Goal: Transaction & Acquisition: Purchase product/service

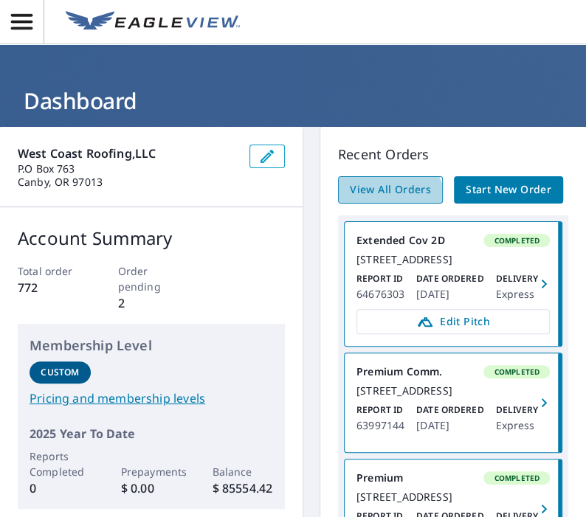
click at [381, 199] on span "View All Orders" at bounding box center [390, 190] width 81 height 18
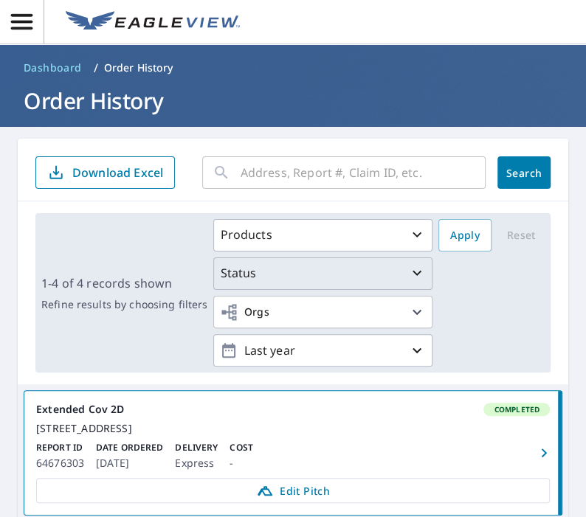
click at [363, 278] on div "Status" at bounding box center [323, 273] width 206 height 18
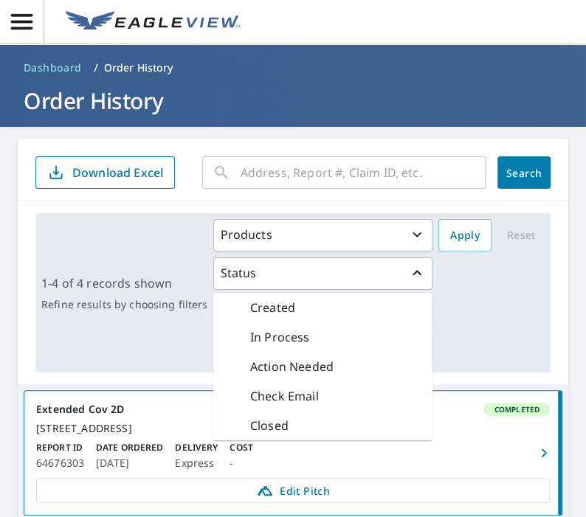
click at [318, 343] on div "In Process" at bounding box center [322, 337] width 219 height 30
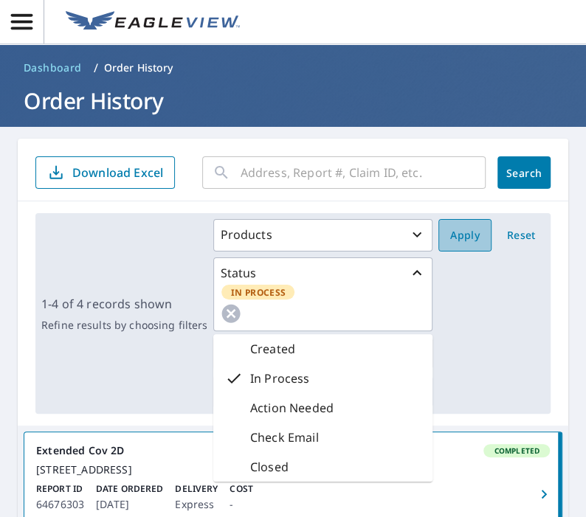
click at [463, 238] on span "Apply" at bounding box center [465, 236] width 30 height 18
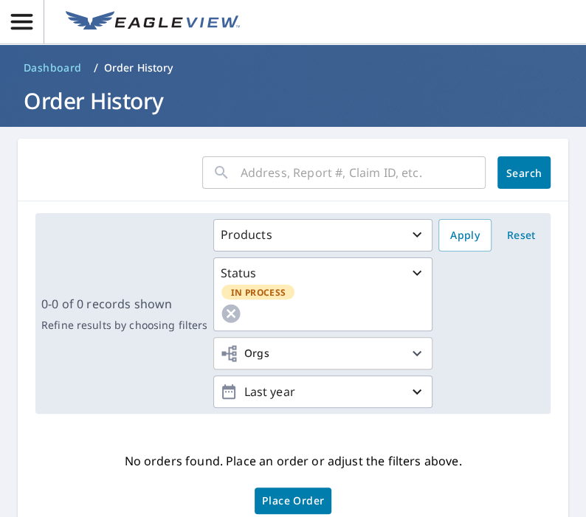
click at [113, 99] on h1 "Order History" at bounding box center [293, 101] width 550 height 30
click at [51, 63] on span "Dashboard" at bounding box center [53, 67] width 58 height 15
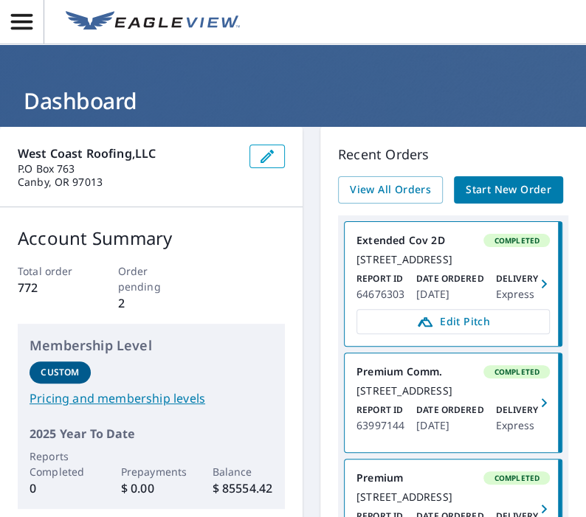
click at [500, 199] on span "Start New Order" at bounding box center [509, 190] width 86 height 18
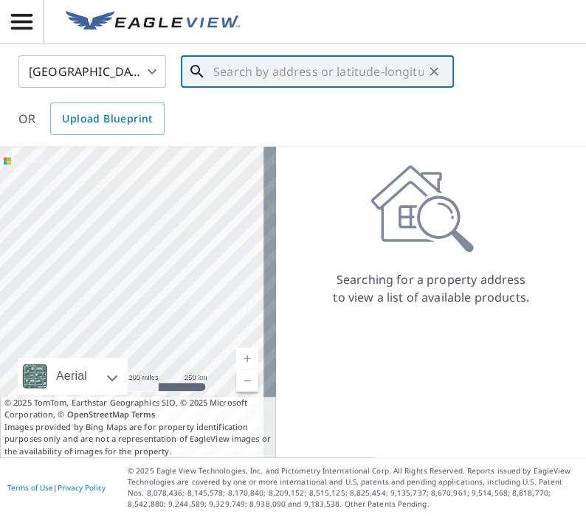
click at [251, 79] on input "text" at bounding box center [318, 71] width 210 height 41
paste input "[STREET_ADDRESS][US_STATE]"
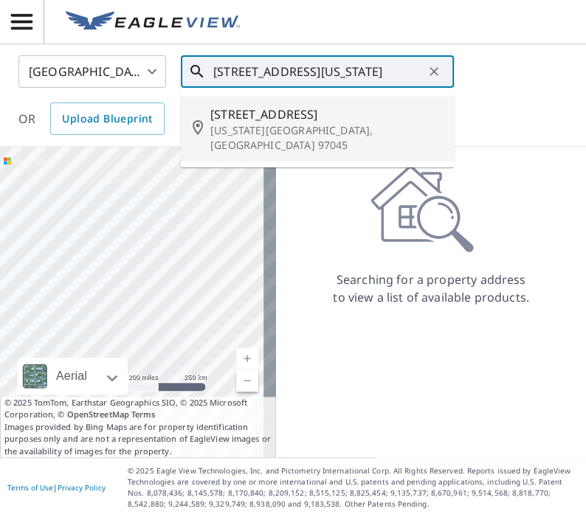
click at [317, 107] on span "[STREET_ADDRESS]" at bounding box center [326, 115] width 232 height 18
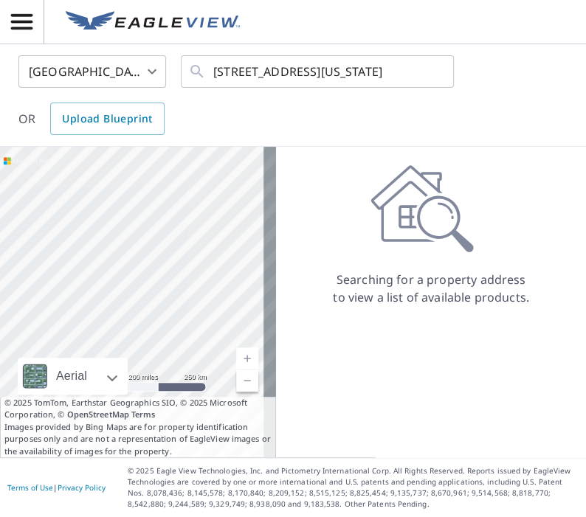
scroll to position [0, 0]
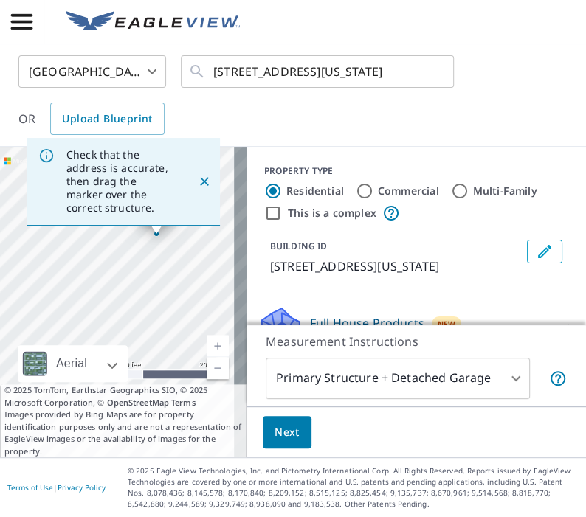
drag, startPoint x: 157, startPoint y: 299, endPoint x: 177, endPoint y: 242, distance: 60.2
click at [177, 242] on div "[STREET_ADDRESS][US_STATE]" at bounding box center [123, 302] width 246 height 311
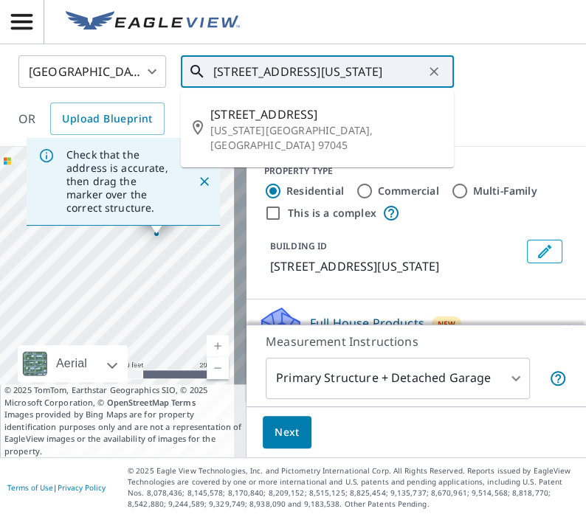
drag, startPoint x: 252, startPoint y: 72, endPoint x: 200, endPoint y: 78, distance: 52.1
click at [201, 77] on div "[STREET_ADDRESS][US_STATE] ​" at bounding box center [317, 71] width 273 height 32
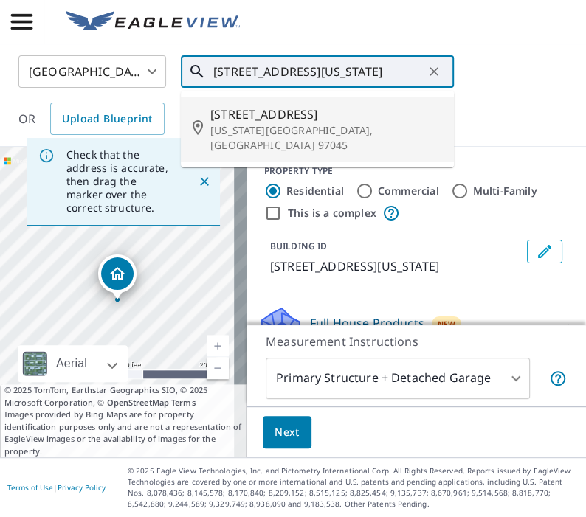
type input "[STREET_ADDRESS][US_STATE]"
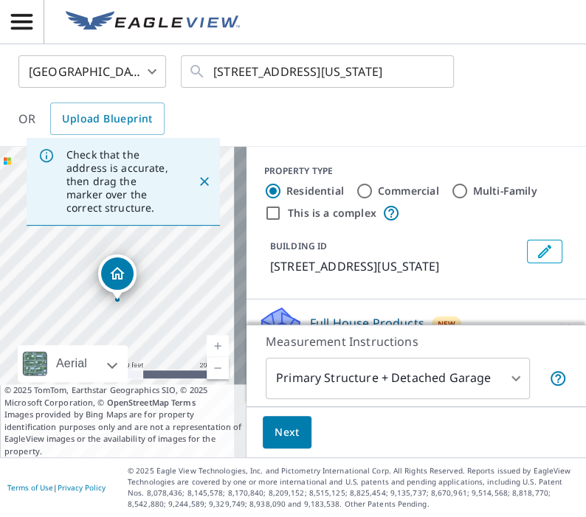
click at [546, 70] on div "[GEOGRAPHIC_DATA] [GEOGRAPHIC_DATA] ​ [STREET_ADDRESS][US_STATE] ​ OR Upload Bl…" at bounding box center [287, 95] width 561 height 80
click at [190, 70] on icon at bounding box center [197, 72] width 18 height 18
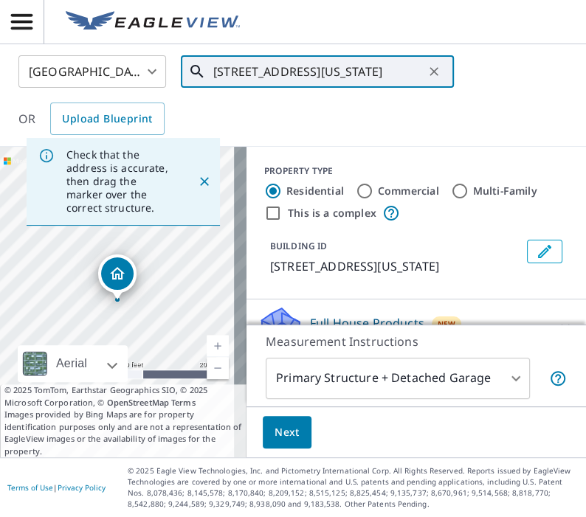
click at [198, 70] on icon at bounding box center [197, 72] width 18 height 18
click at [441, 71] on button "Clear" at bounding box center [433, 71] width 21 height 21
click at [314, 70] on input "text" at bounding box center [318, 71] width 210 height 41
paste input "[STREET_ADDRESS][US_STATE]"
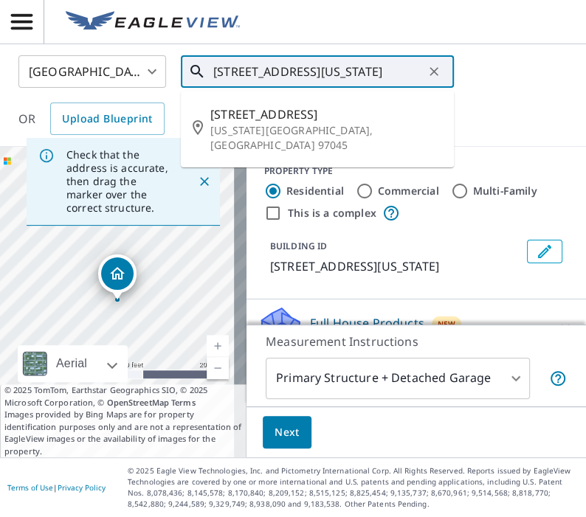
scroll to position [0, 37]
type input "[STREET_ADDRESS][US_STATE]"
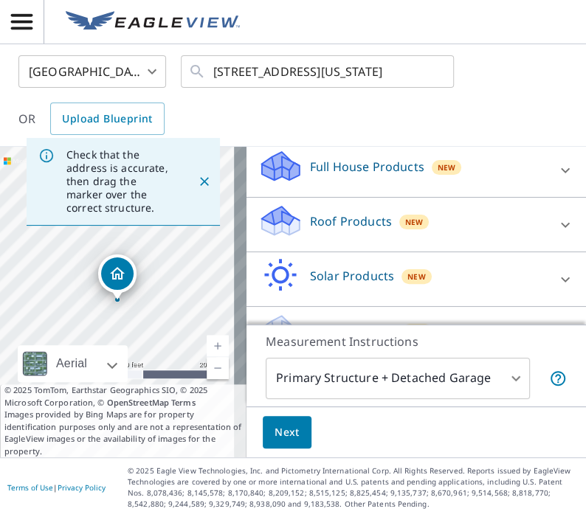
scroll to position [172, 0]
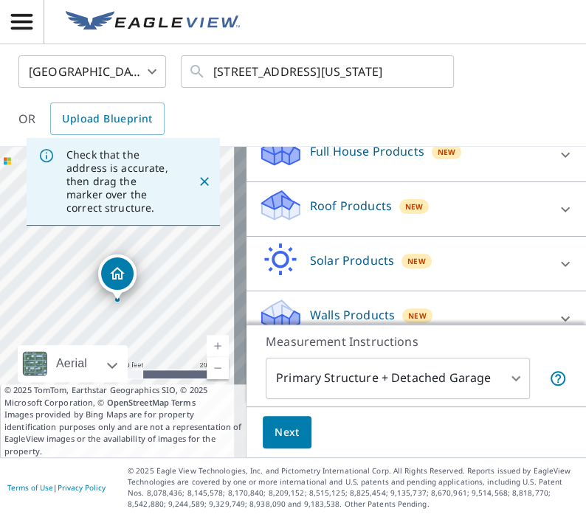
click at [488, 226] on div "Roof Products New" at bounding box center [402, 209] width 289 height 42
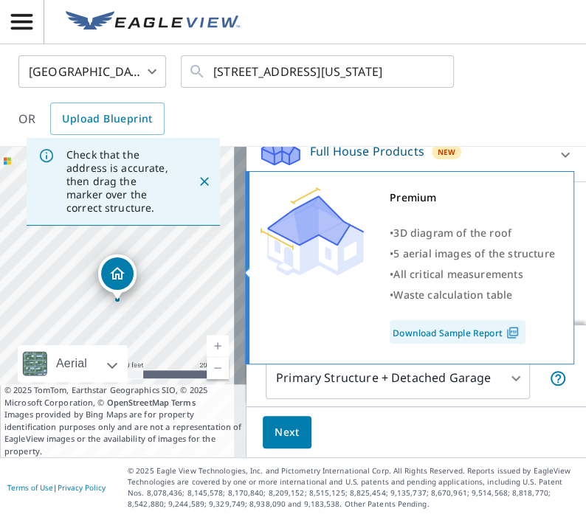
click at [288, 263] on img at bounding box center [311, 231] width 103 height 89
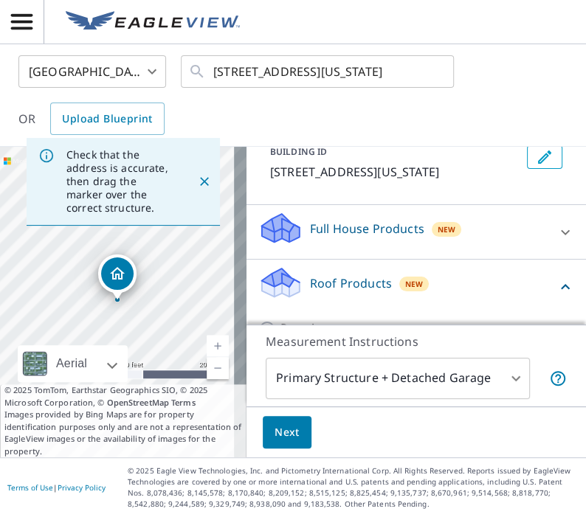
scroll to position [0, 0]
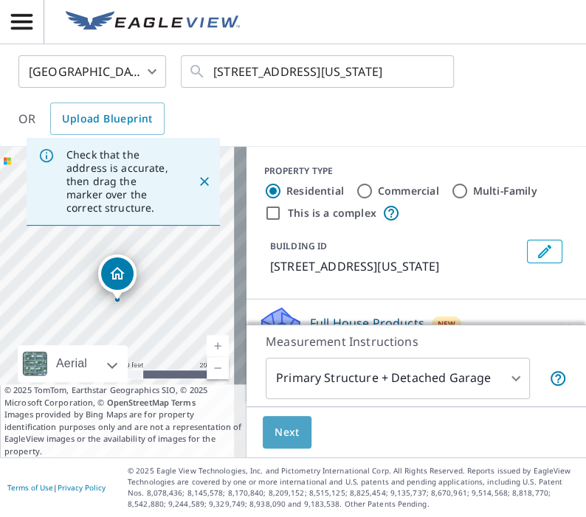
click at [286, 432] on button "Next" at bounding box center [287, 432] width 49 height 33
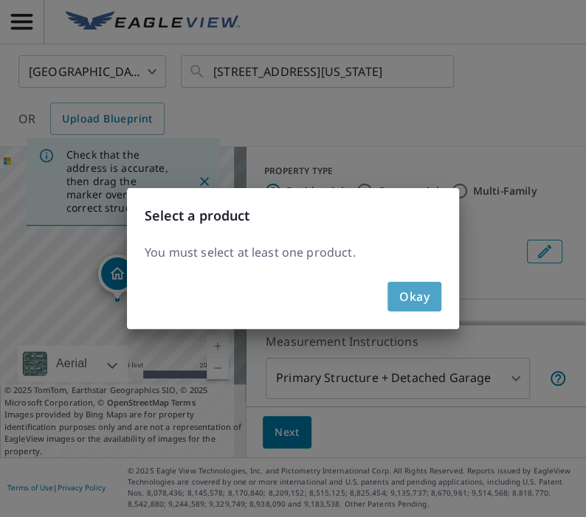
click at [414, 302] on span "Okay" at bounding box center [414, 296] width 30 height 21
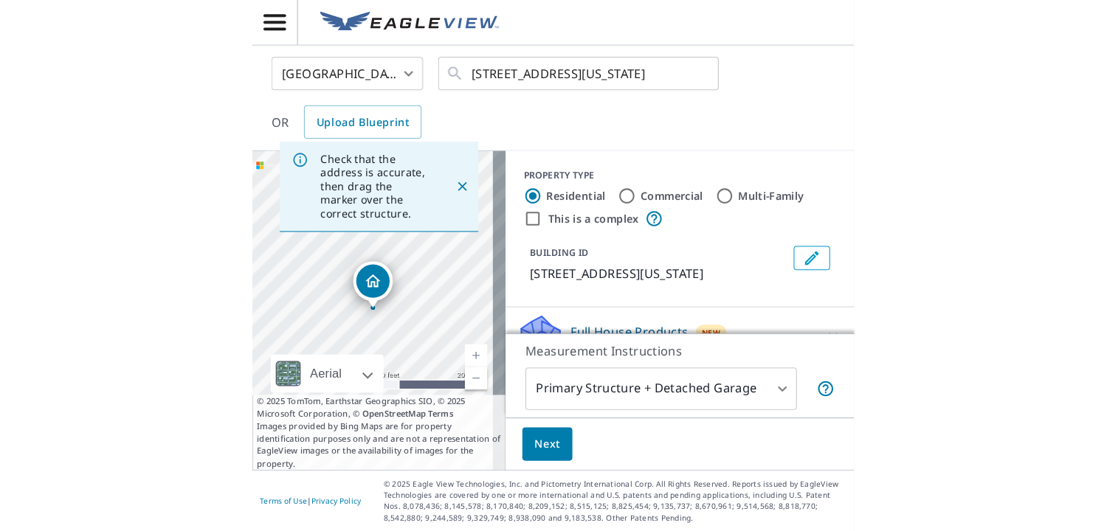
scroll to position [172, 0]
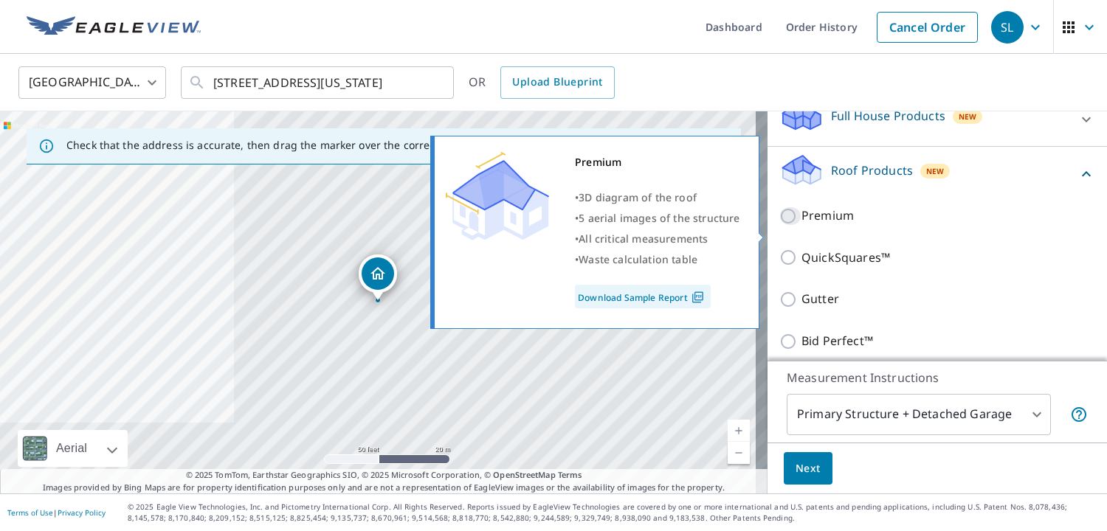
click at [585, 225] on input "Premium" at bounding box center [790, 216] width 22 height 18
checkbox input "true"
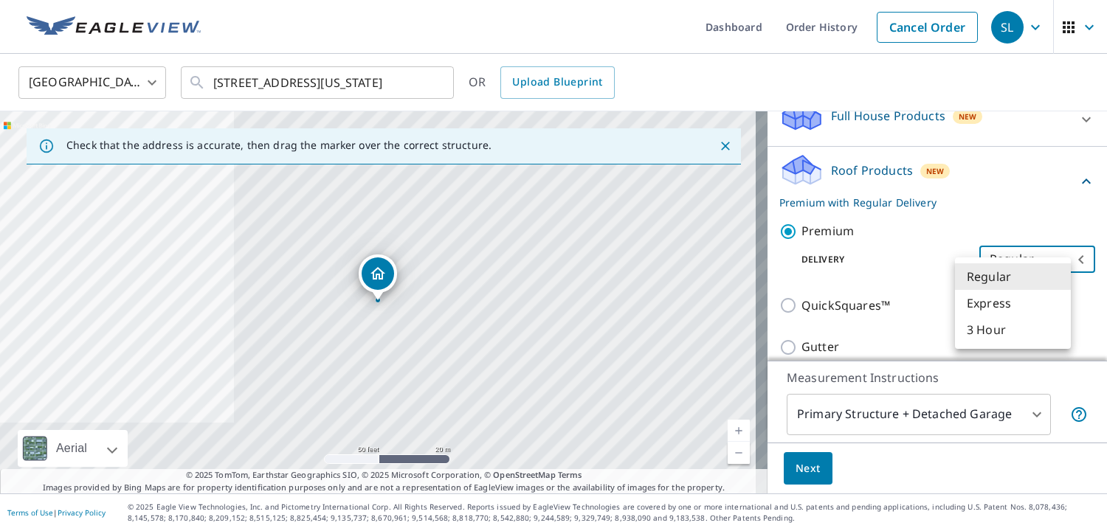
click at [585, 277] on body "SL SL Dashboard Order History Cancel Order SL [GEOGRAPHIC_DATA] [GEOGRAPHIC_DAT…" at bounding box center [553, 265] width 1107 height 531
click at [585, 327] on li "3 Hour" at bounding box center [1013, 330] width 116 height 27
type input "7"
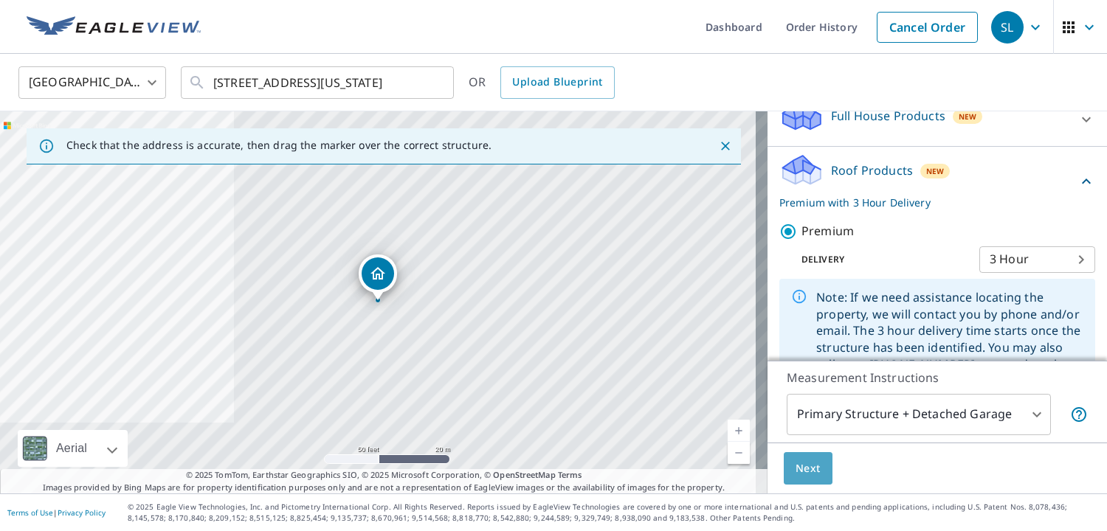
click at [585, 470] on span "Next" at bounding box center [807, 469] width 25 height 18
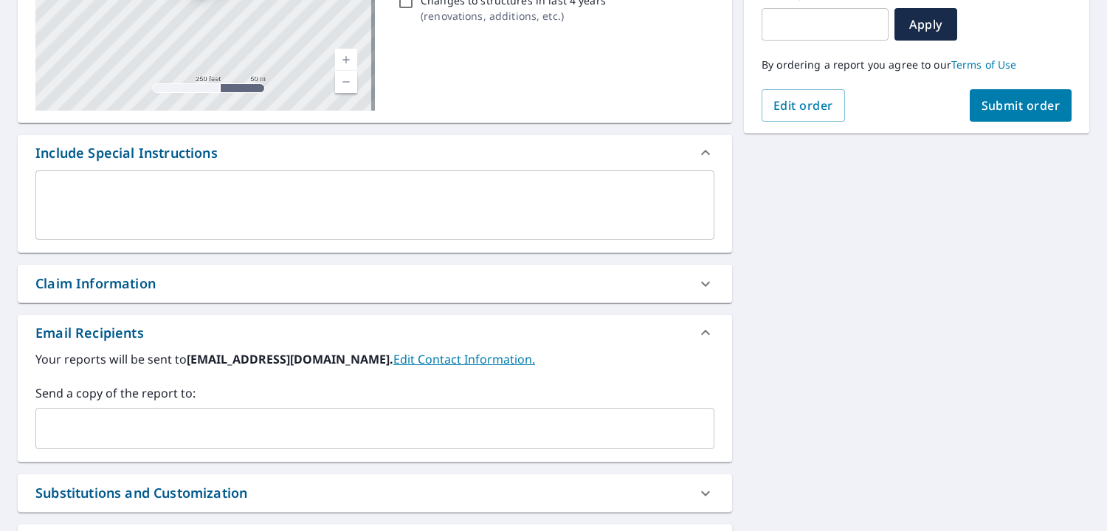
scroll to position [344, 0]
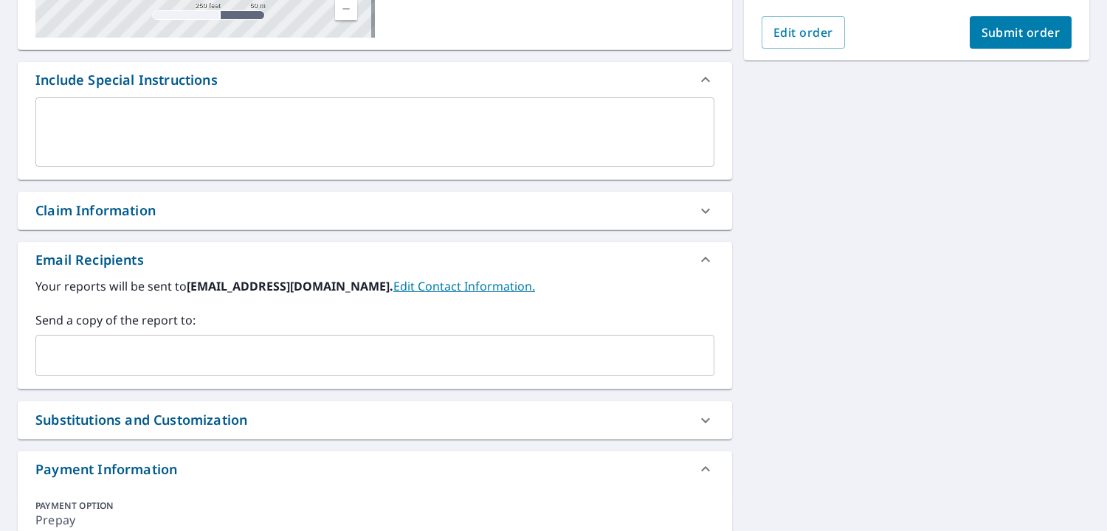
click at [390, 342] on input "text" at bounding box center [363, 356] width 643 height 28
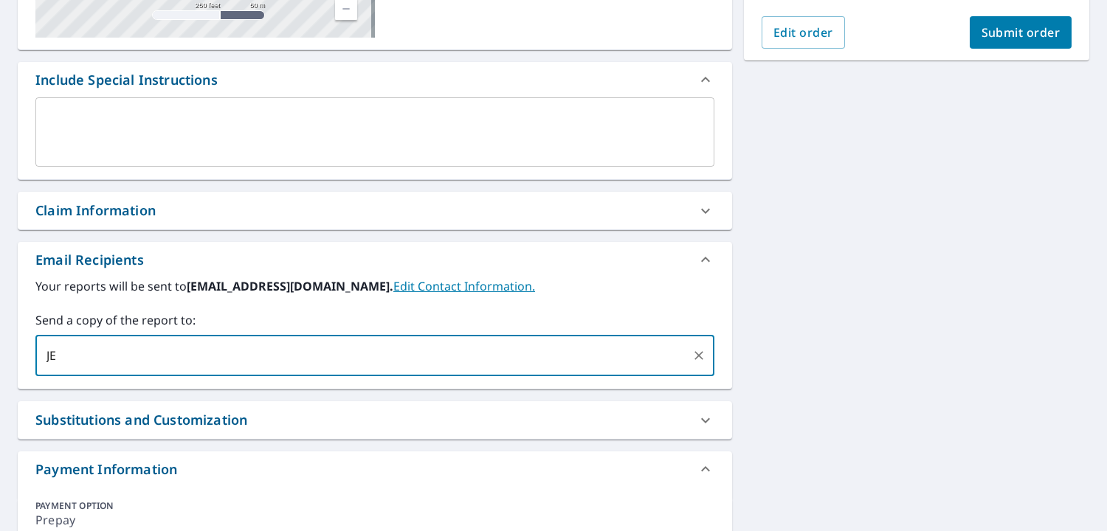
type input "J"
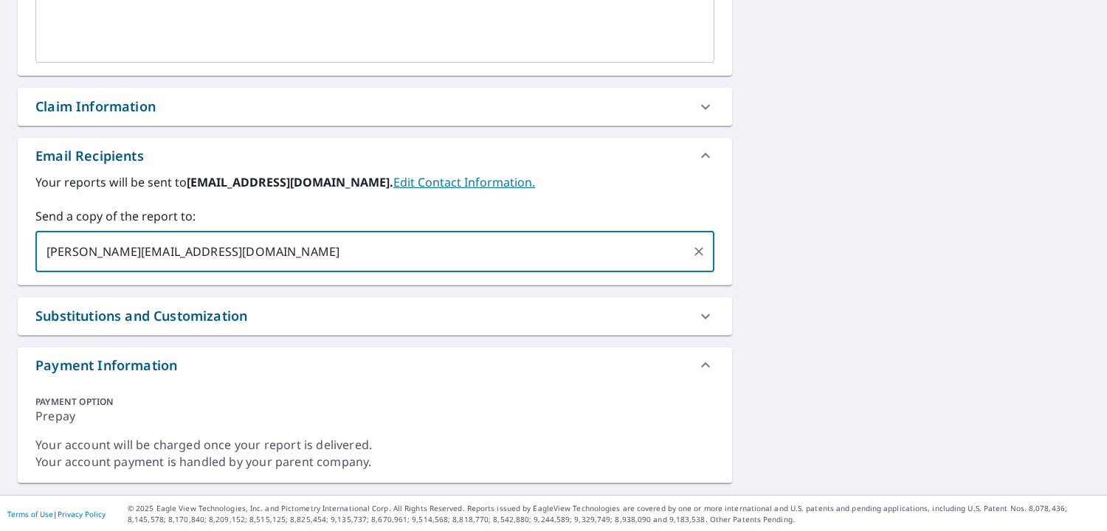
scroll to position [0, 0]
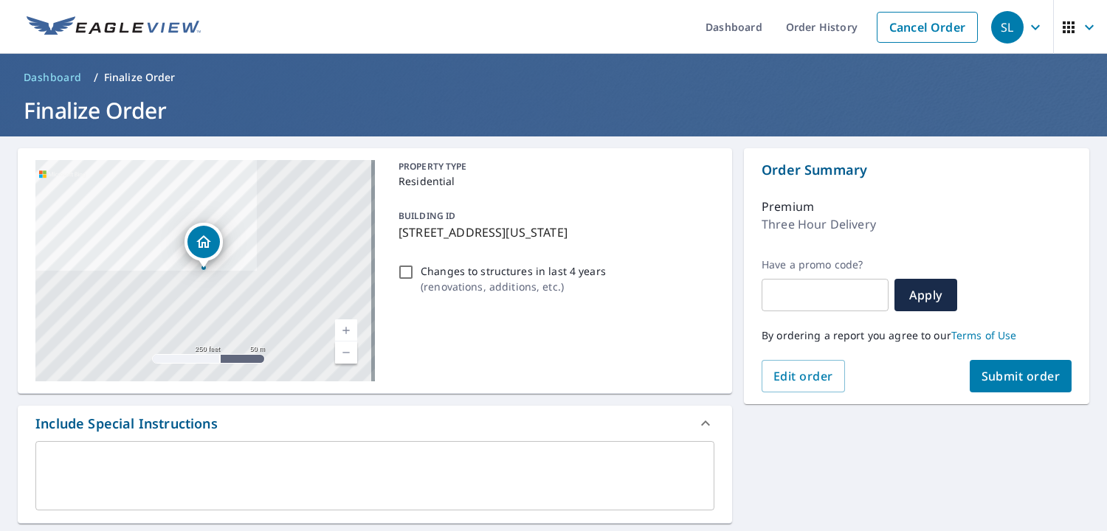
type input "[PERSON_NAME][EMAIL_ADDRESS][DOMAIN_NAME]"
click at [585, 383] on span "Submit order" at bounding box center [1020, 376] width 79 height 16
